Goal: Navigation & Orientation: Find specific page/section

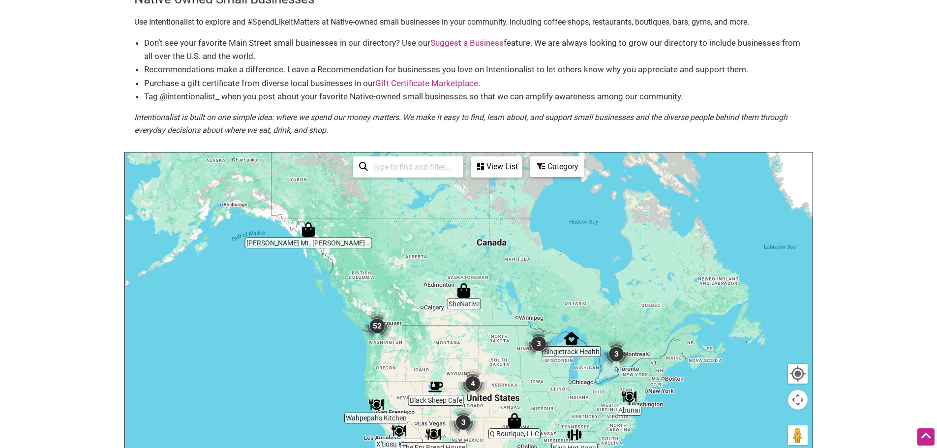
scroll to position [98, 0]
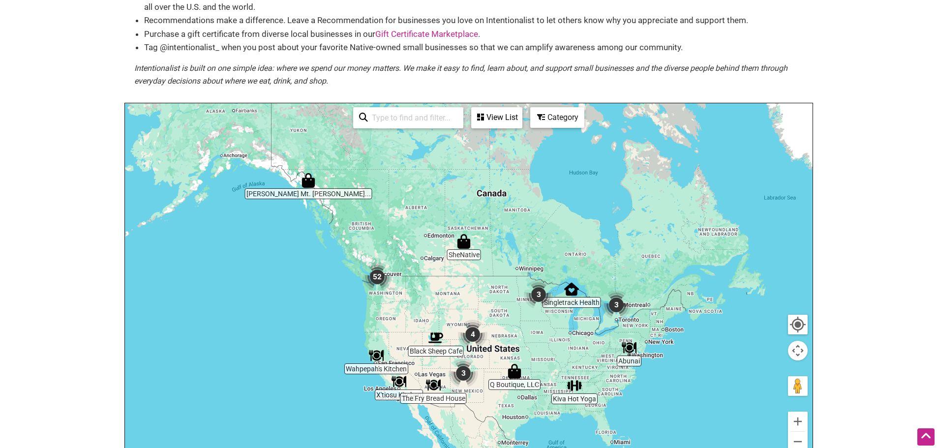
click at [538, 295] on img "3" at bounding box center [539, 295] width 30 height 30
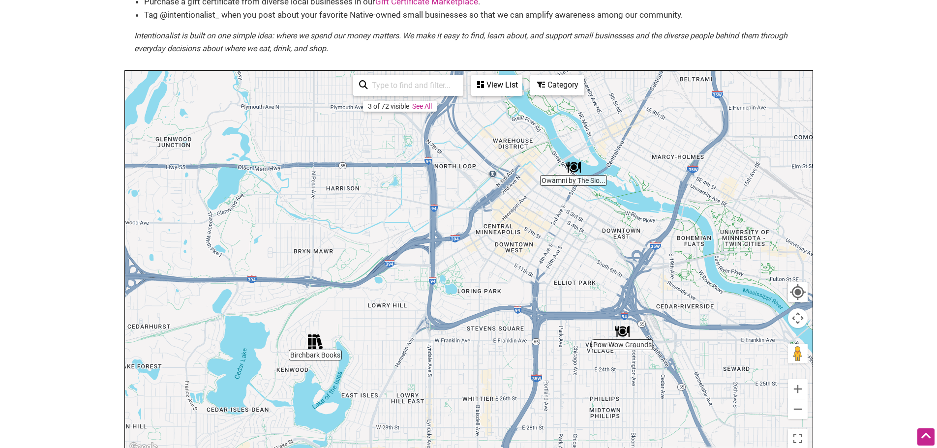
scroll to position [148, 0]
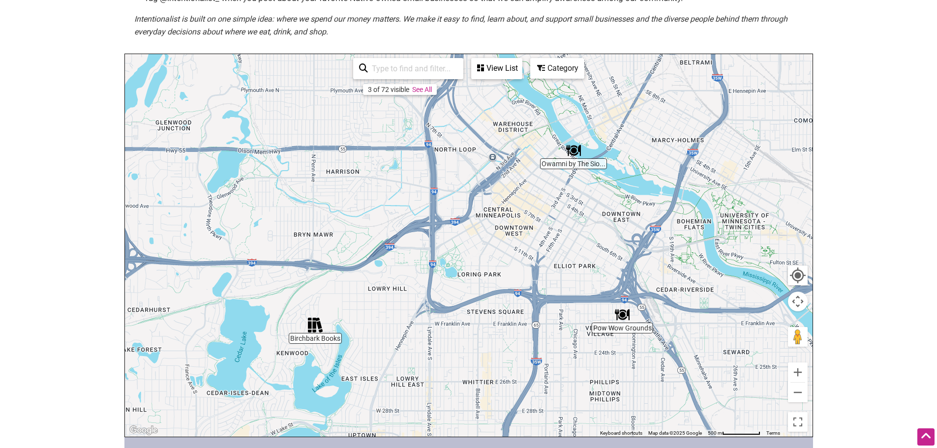
click at [575, 154] on img "Owamni by The Sioux Chef" at bounding box center [573, 150] width 15 height 15
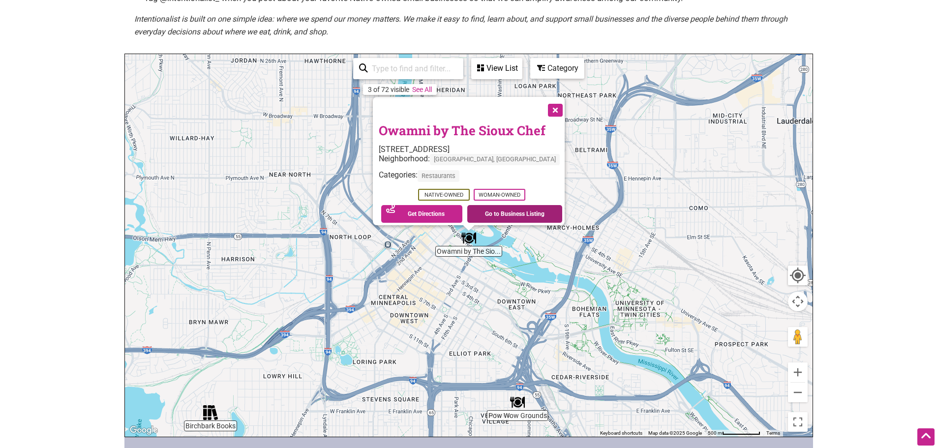
click at [522, 211] on link "Go to Business Listing" at bounding box center [514, 214] width 95 height 18
click at [102, 214] on body "× Menu 0 Add a Business Map Blog Store Offers Intentionalist Cards Buy Black Ca…" at bounding box center [468, 76] width 937 height 448
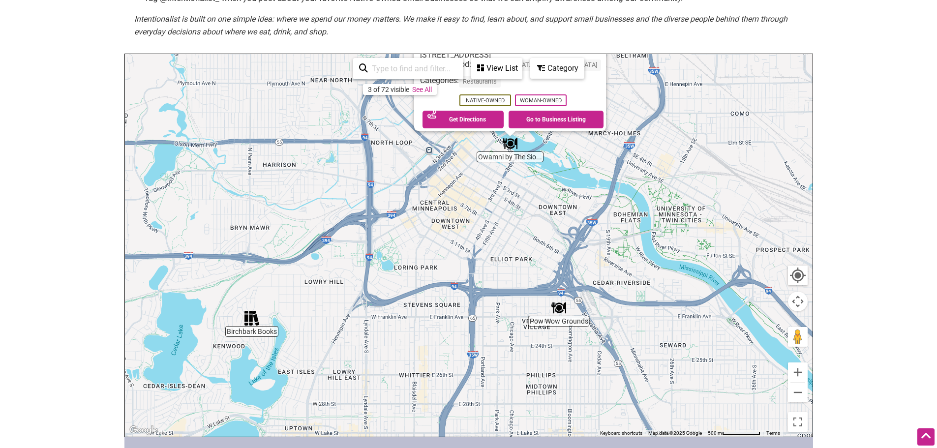
drag, startPoint x: 276, startPoint y: 311, endPoint x: 321, endPoint y: 212, distance: 109.0
click at [321, 212] on div "To navigate, press the arrow keys. Owamni by The [DEMOGRAPHIC_DATA] Chef [STREE…" at bounding box center [469, 245] width 688 height 383
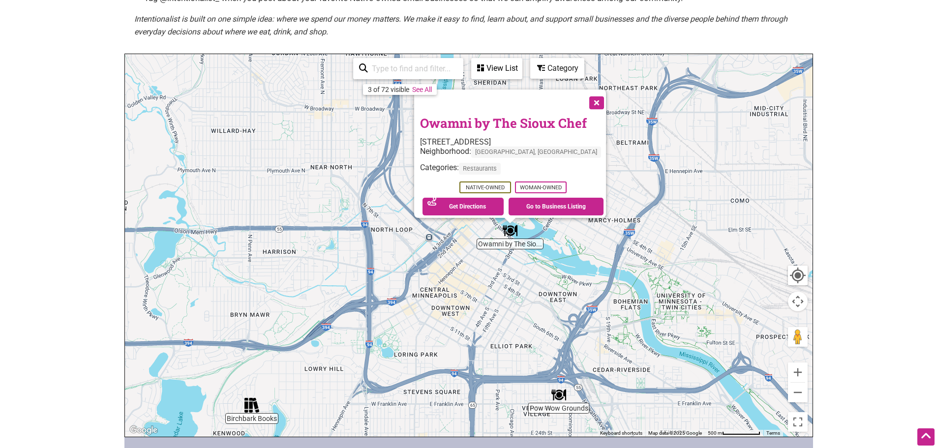
click at [591, 99] on button "Close" at bounding box center [596, 102] width 25 height 25
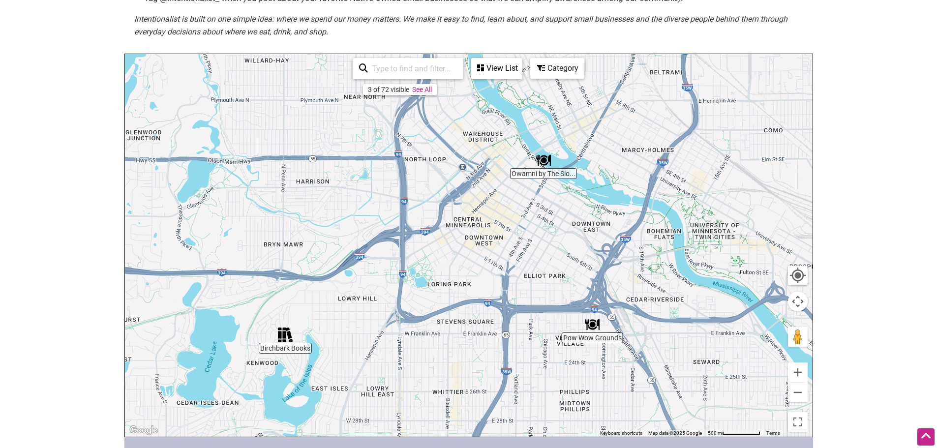
drag, startPoint x: 346, startPoint y: 363, endPoint x: 386, endPoint y: 283, distance: 89.1
click at [386, 283] on div "To navigate, press the arrow keys." at bounding box center [469, 245] width 688 height 383
click at [433, 96] on div "To navigate, press the arrow keys." at bounding box center [469, 245] width 688 height 383
click at [428, 89] on link "See All" at bounding box center [422, 90] width 20 height 8
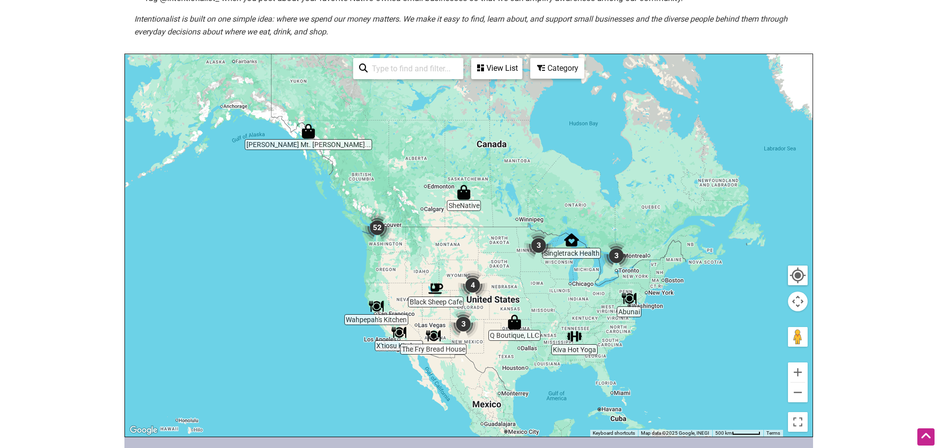
click at [542, 246] on img "3" at bounding box center [539, 246] width 30 height 30
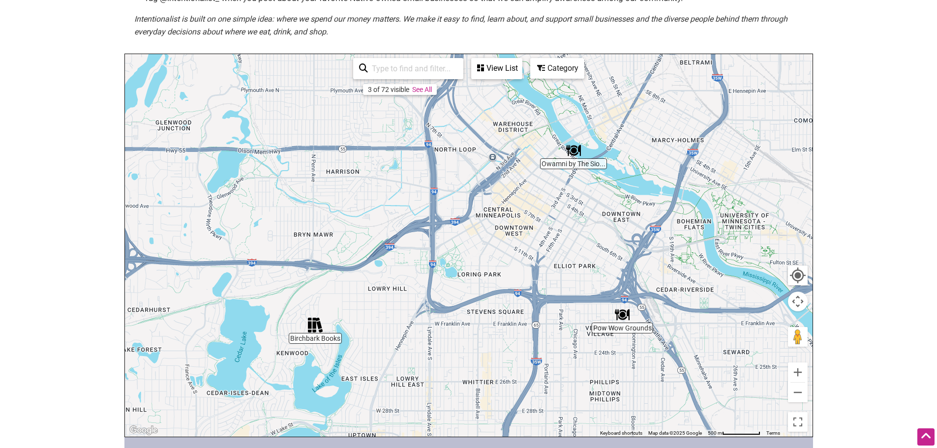
click at [313, 325] on img "Birchbark Books" at bounding box center [315, 325] width 15 height 15
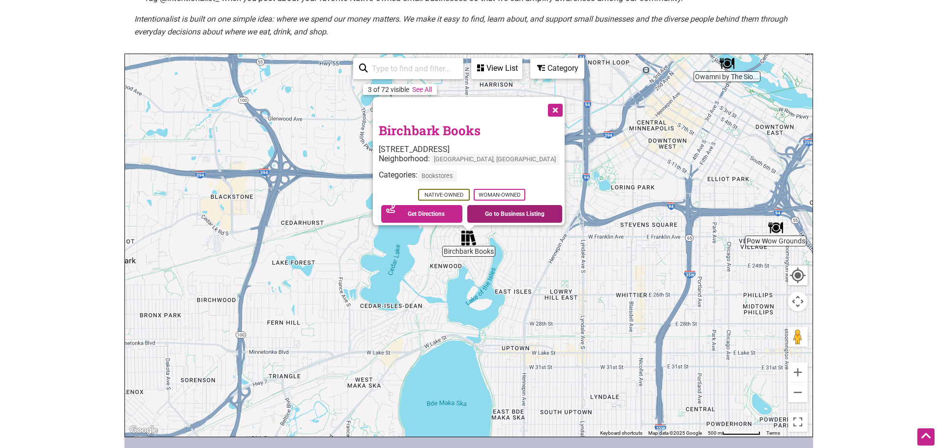
click at [488, 211] on link "Go to Business Listing" at bounding box center [514, 214] width 95 height 18
drag, startPoint x: 571, startPoint y: 289, endPoint x: 566, endPoint y: 281, distance: 9.3
click at [571, 289] on div "To navigate, press the arrow keys. Birchbark Books [STREET_ADDRESS] Neighborhoo…" at bounding box center [469, 245] width 688 height 383
click at [542, 107] on button "Close" at bounding box center [554, 109] width 25 height 25
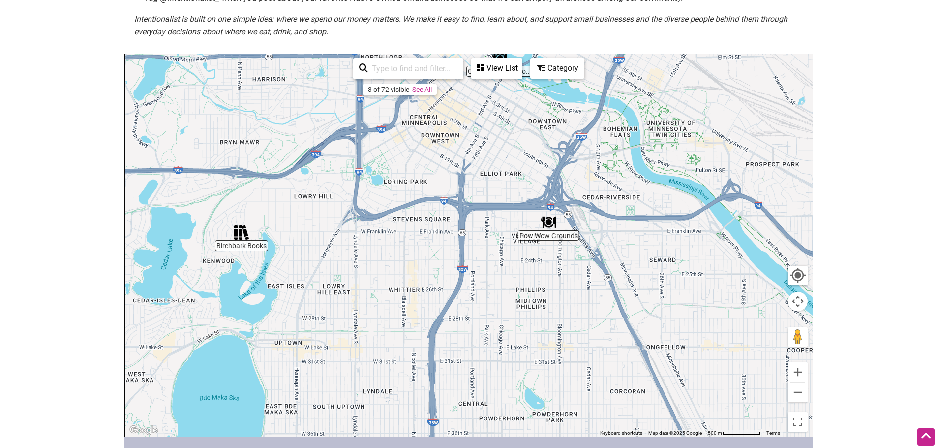
drag, startPoint x: 706, startPoint y: 311, endPoint x: 483, endPoint y: 304, distance: 223.0
click at [483, 304] on div "To navigate, press the arrow keys." at bounding box center [469, 245] width 688 height 383
click at [548, 230] on div "To navigate, press the arrow keys." at bounding box center [469, 245] width 688 height 383
click at [549, 225] on img "Pow Wow Grounds" at bounding box center [548, 222] width 15 height 15
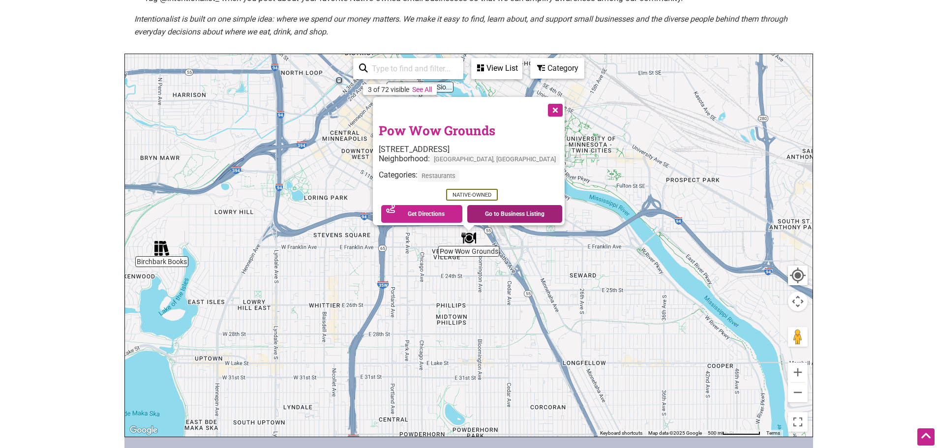
click at [521, 205] on link "Go to Business Listing" at bounding box center [514, 214] width 95 height 18
